Goal: Task Accomplishment & Management: Manage account settings

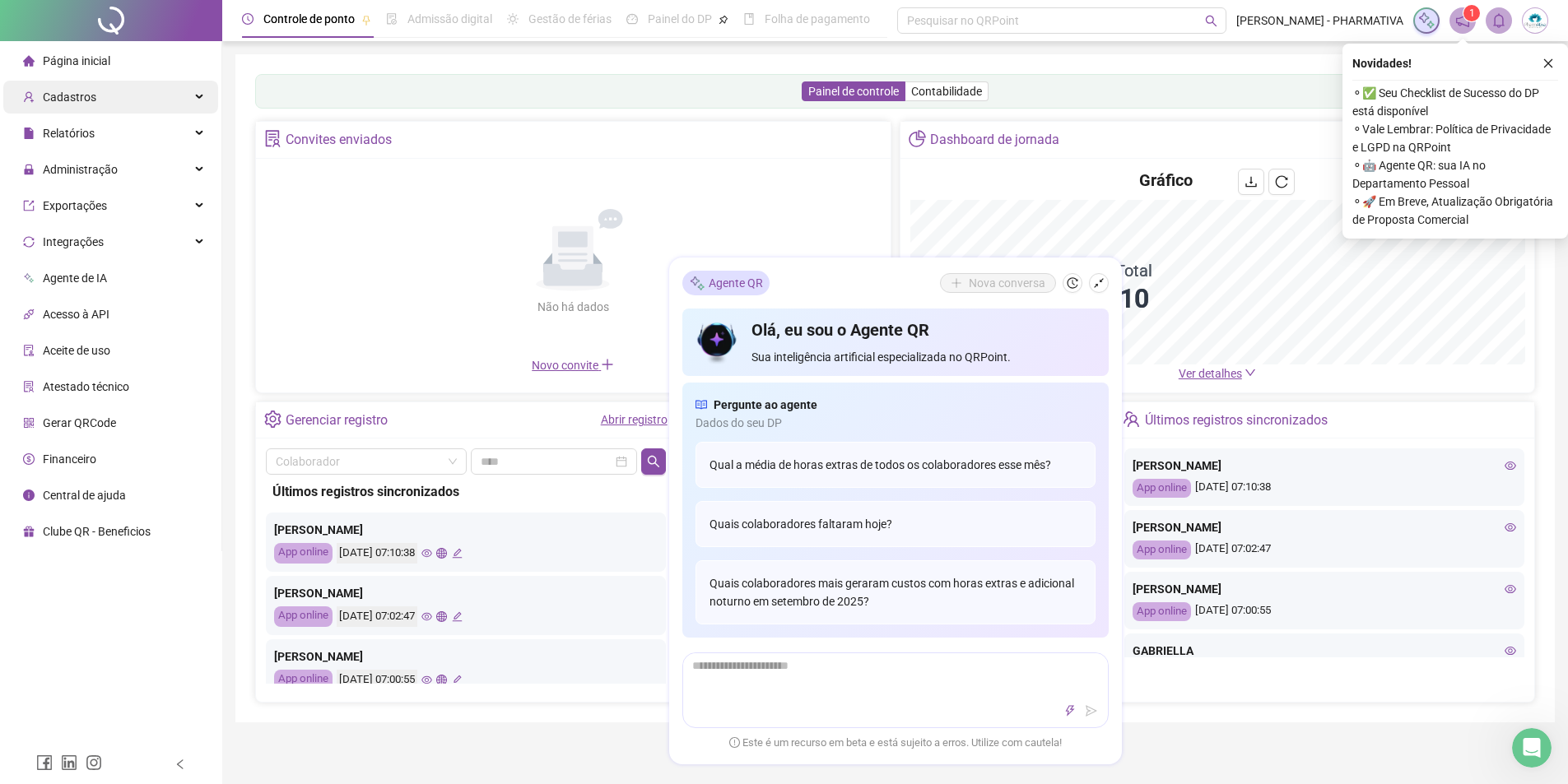
click at [84, 93] on span "Cadastros" at bounding box center [70, 97] width 53 height 13
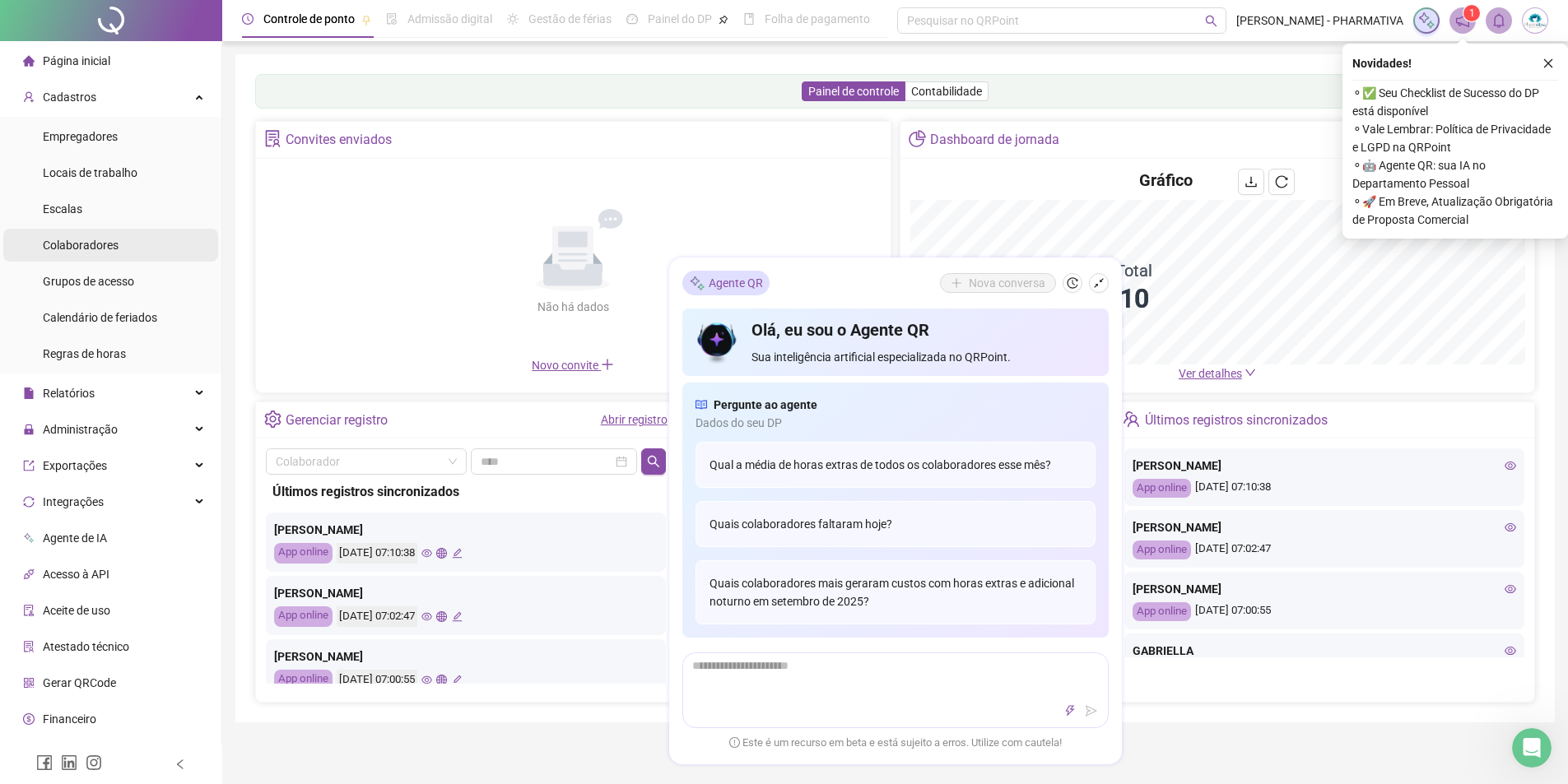
click at [106, 250] on span "Colaboradores" at bounding box center [81, 245] width 76 height 13
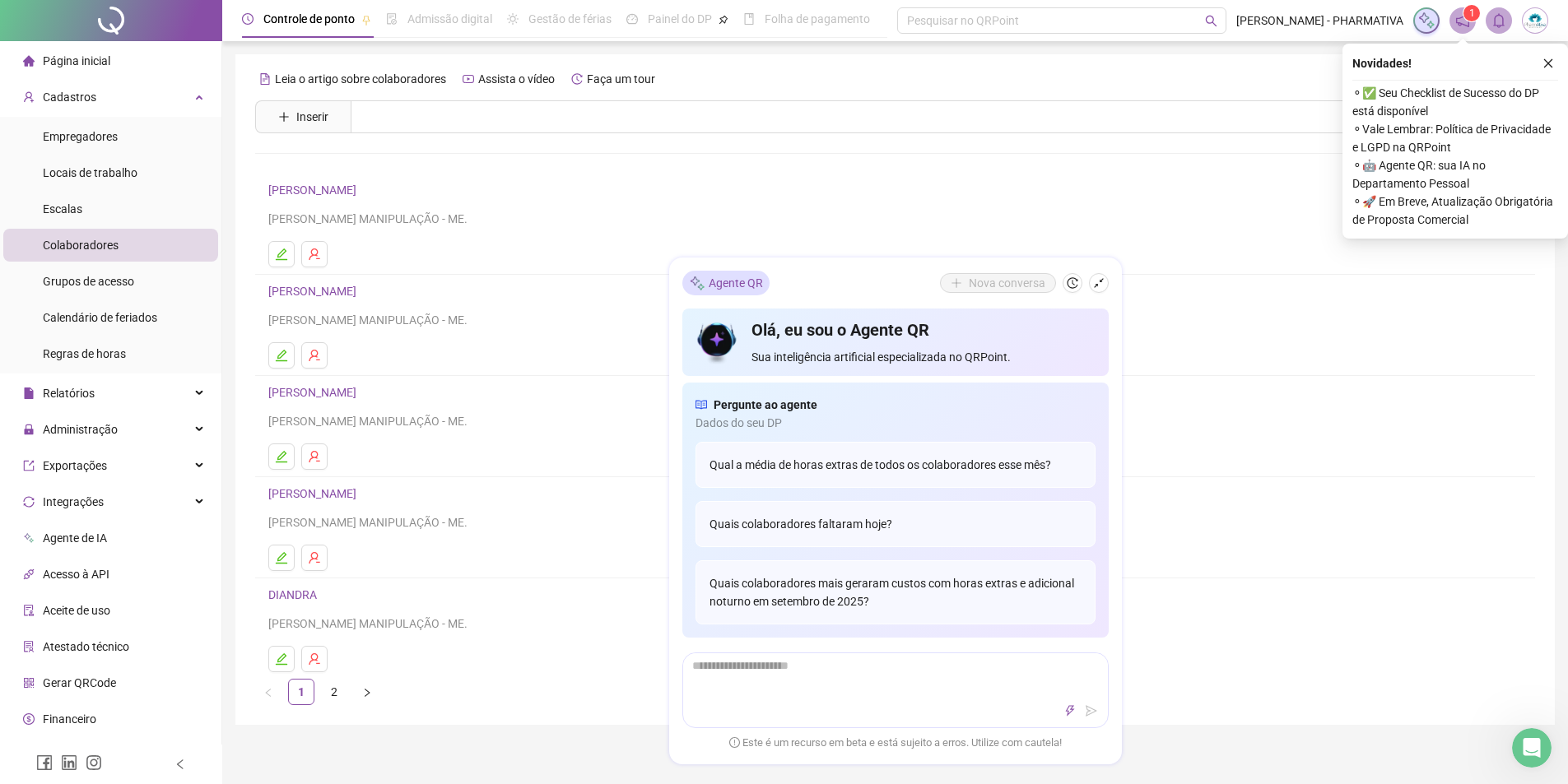
click at [327, 298] on link "[PERSON_NAME]" at bounding box center [315, 292] width 93 height 13
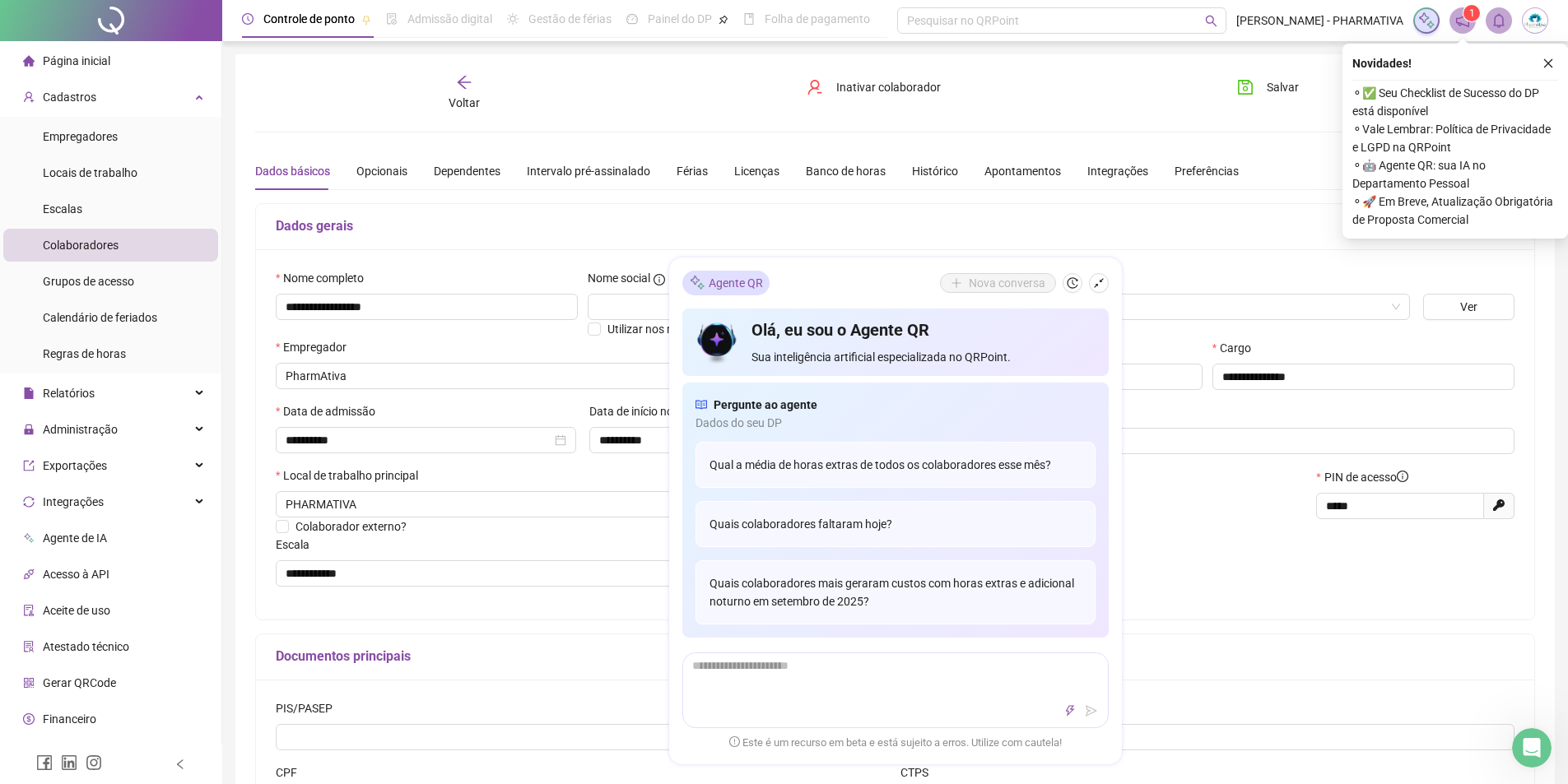
type input "**********"
click at [75, 688] on span "Gerar QRCode" at bounding box center [80, 683] width 73 height 13
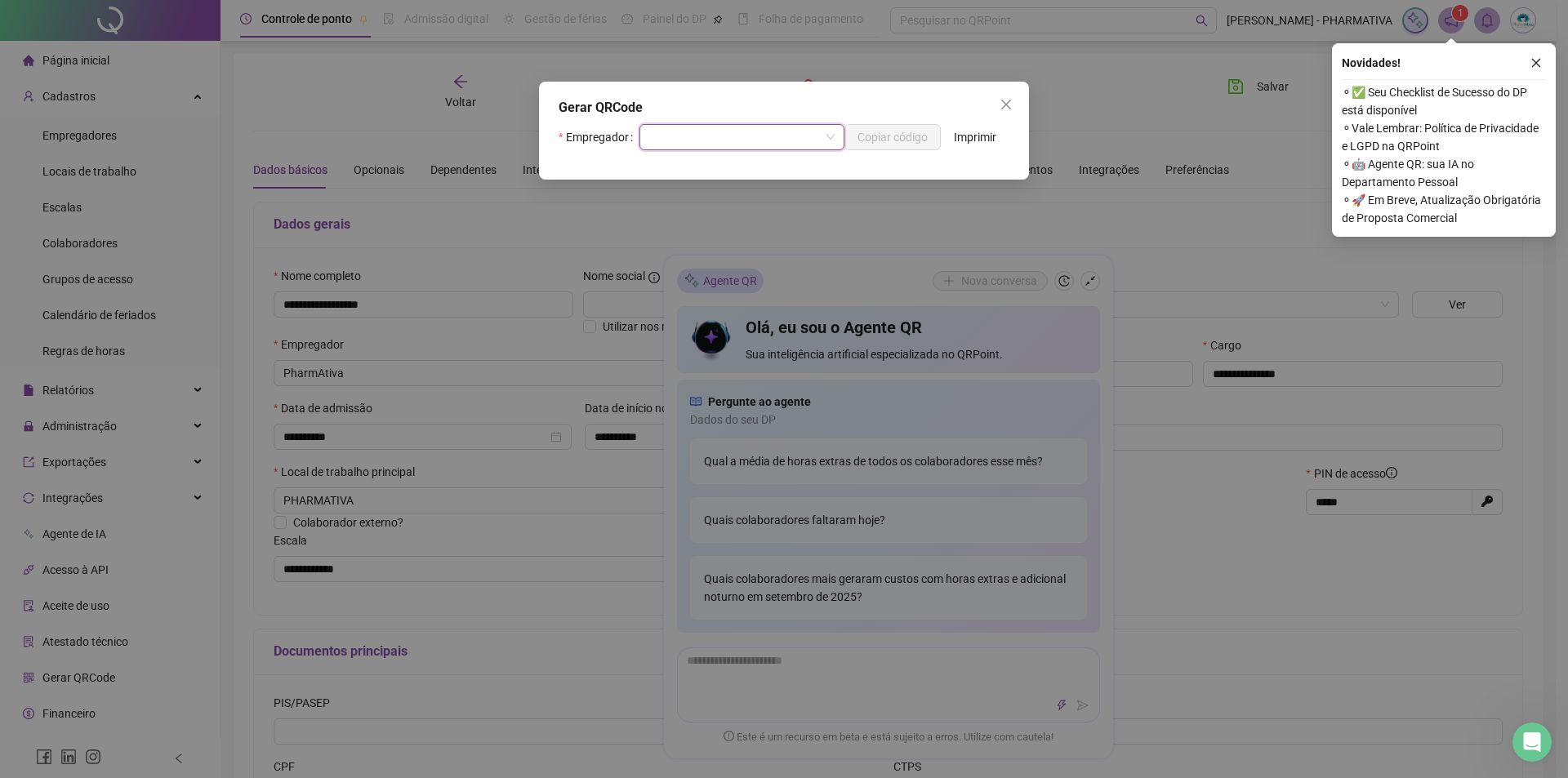
click at [747, 134] on input "search" at bounding box center [735, 138] width 171 height 25
click at [707, 198] on div "PharmAtiva" at bounding box center [742, 196] width 176 height 18
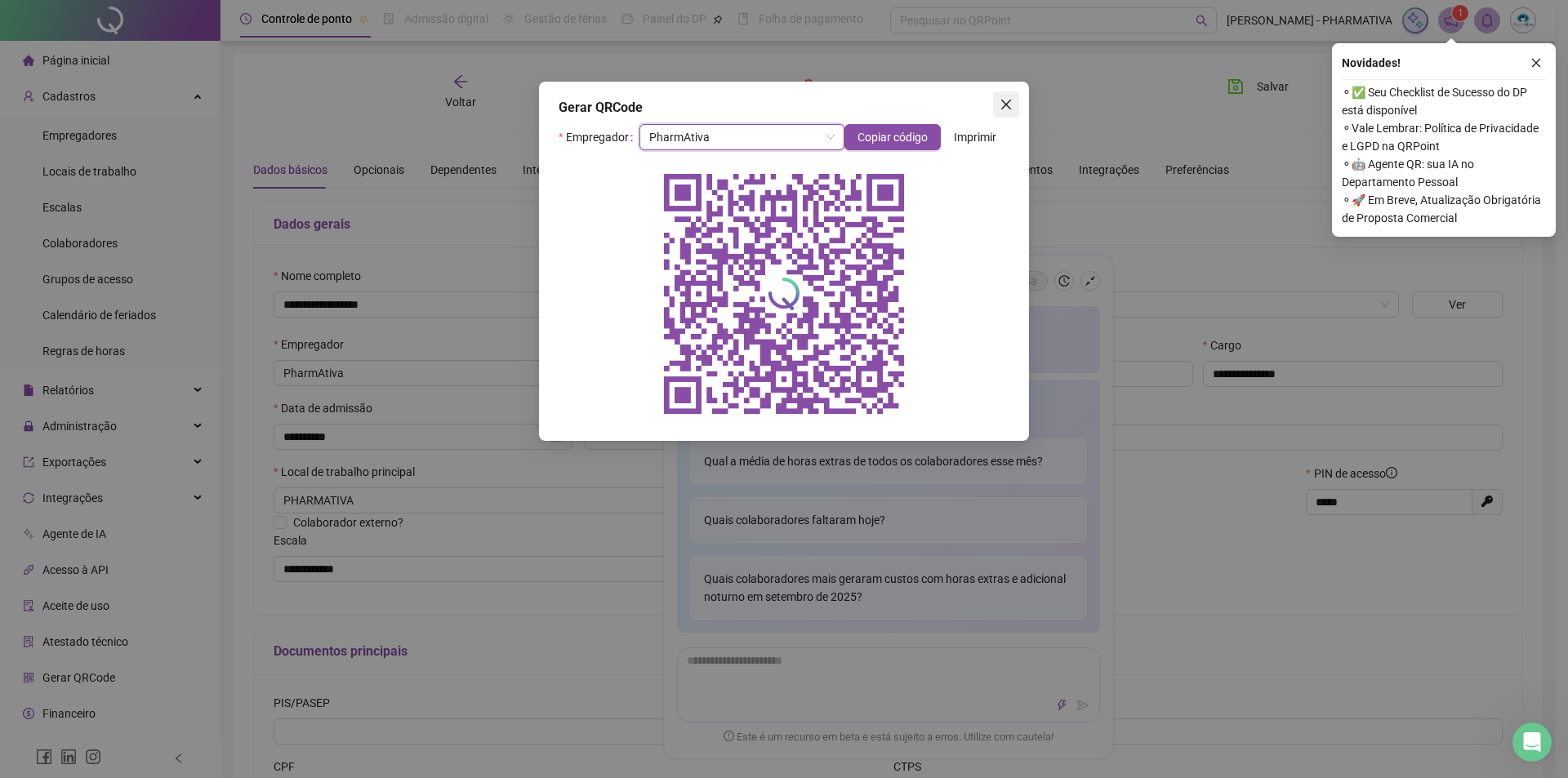
click at [1010, 102] on icon "close" at bounding box center [1007, 105] width 13 height 13
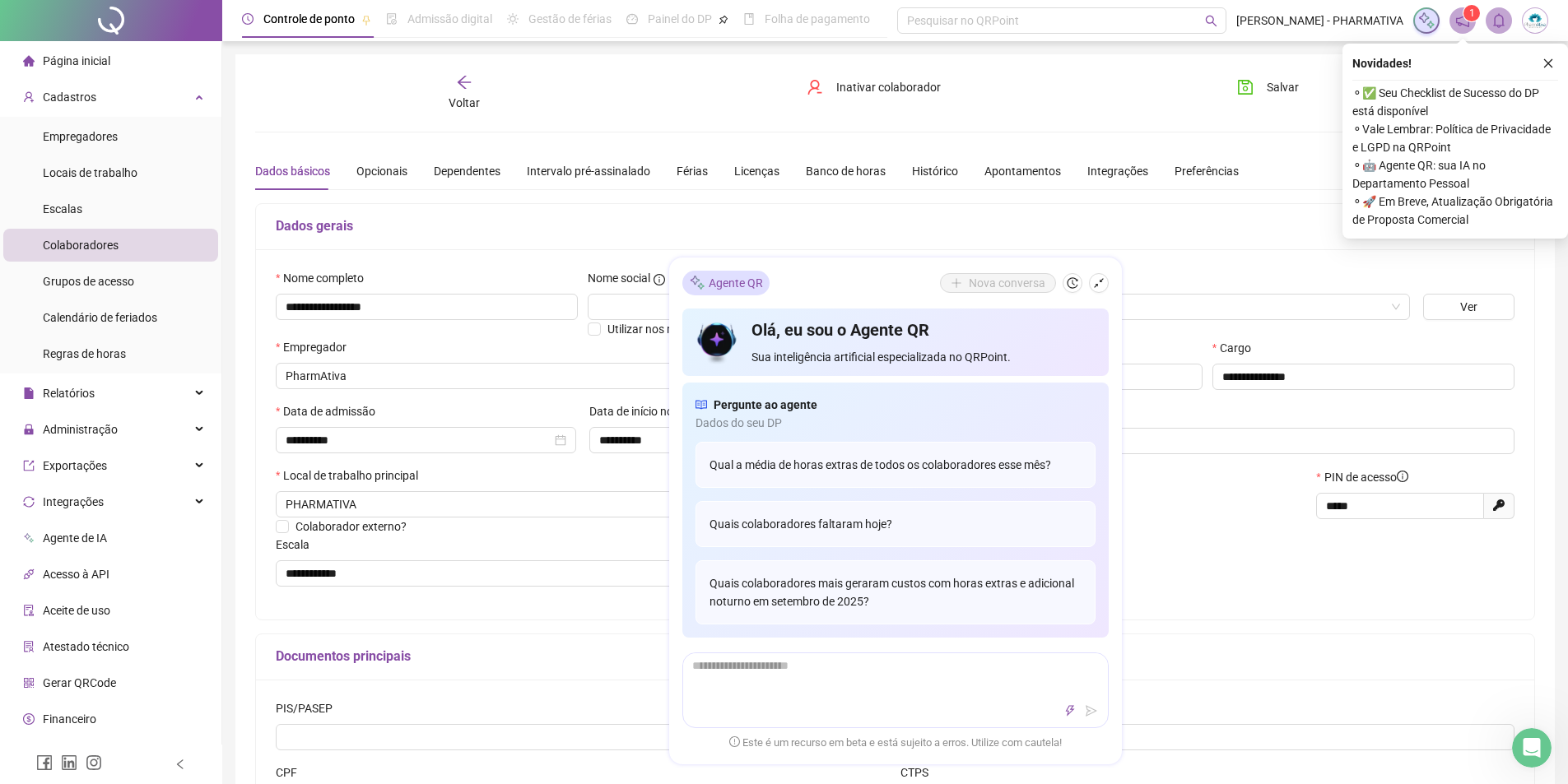
click at [89, 60] on span "Página inicial" at bounding box center [76, 61] width 67 height 13
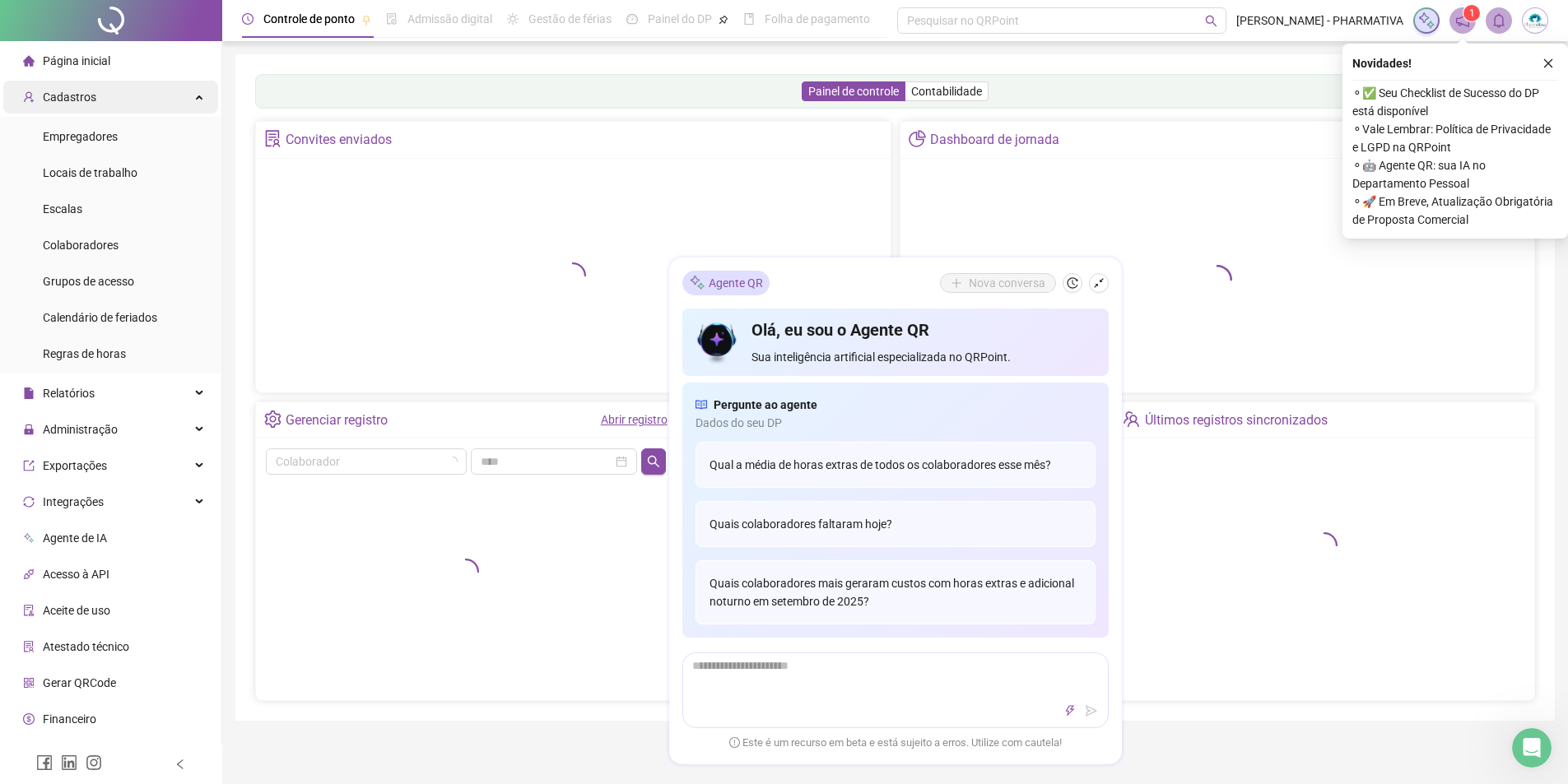
click at [188, 99] on div "Cadastros" at bounding box center [111, 97] width 215 height 33
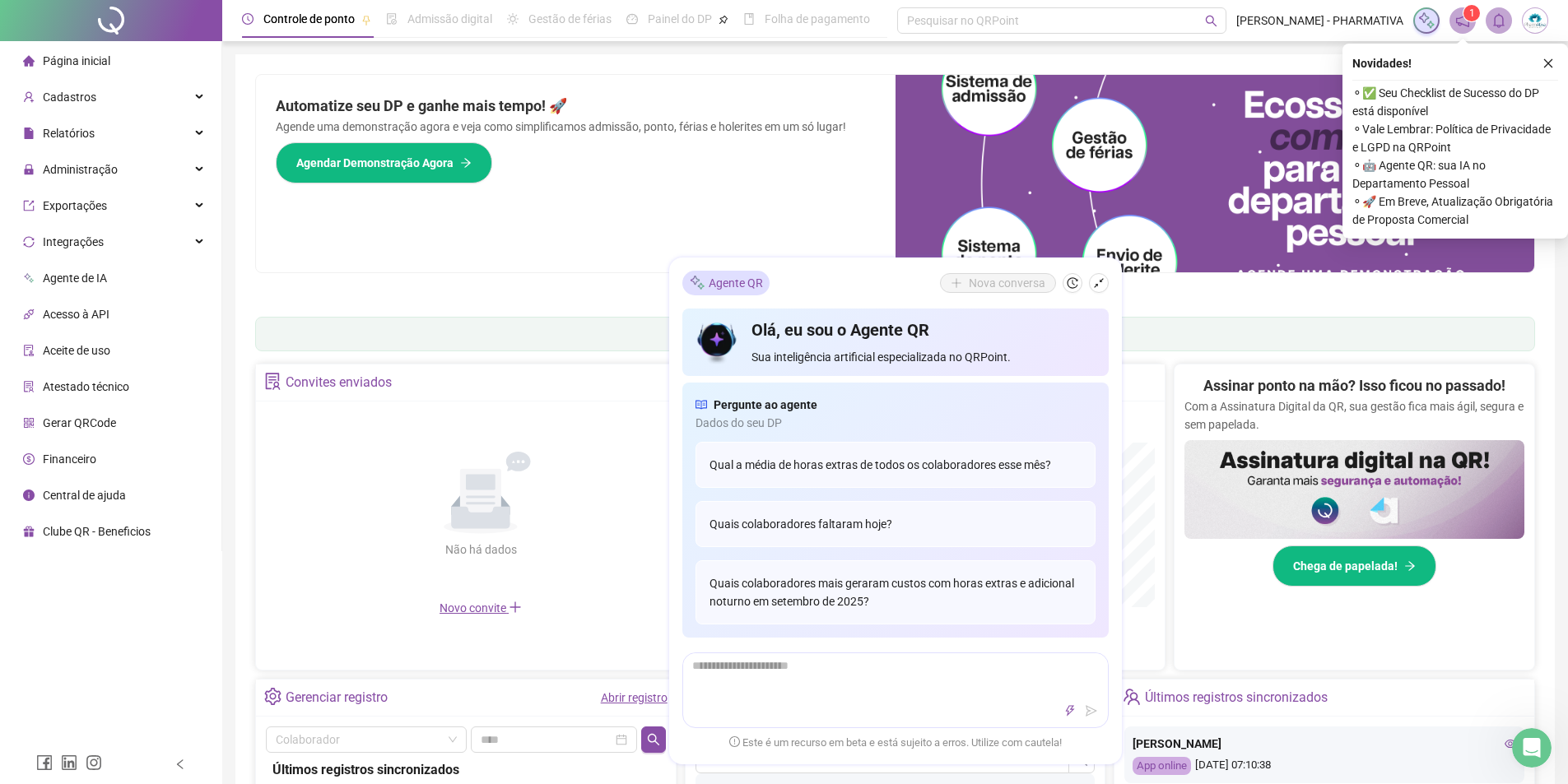
click at [1540, 23] on img at bounding box center [1536, 21] width 25 height 25
click at [1448, 191] on span "Sair" at bounding box center [1474, 185] width 123 height 18
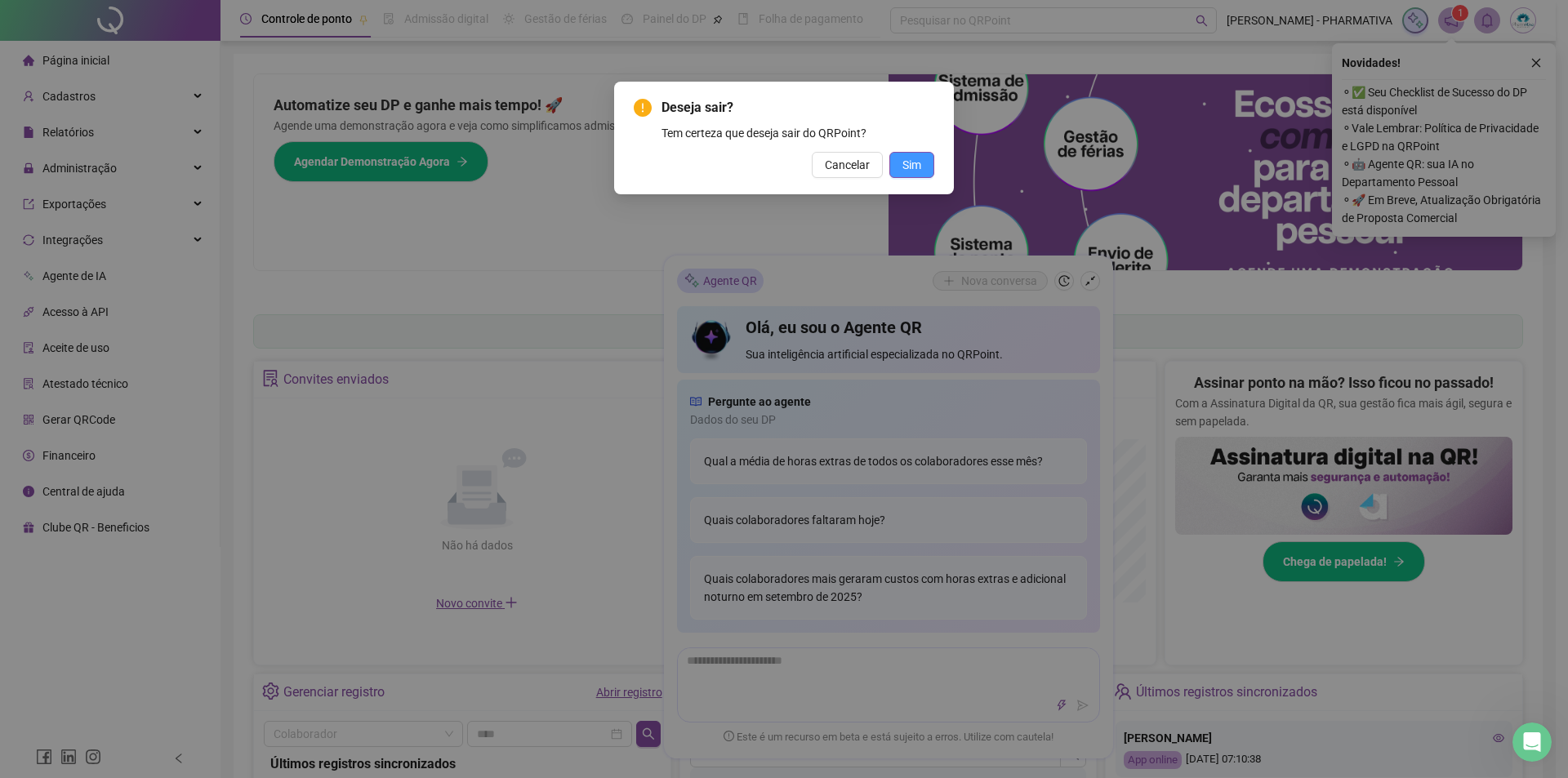
click at [918, 162] on span "Sim" at bounding box center [912, 165] width 19 height 18
